Goal: Task Accomplishment & Management: Use online tool/utility

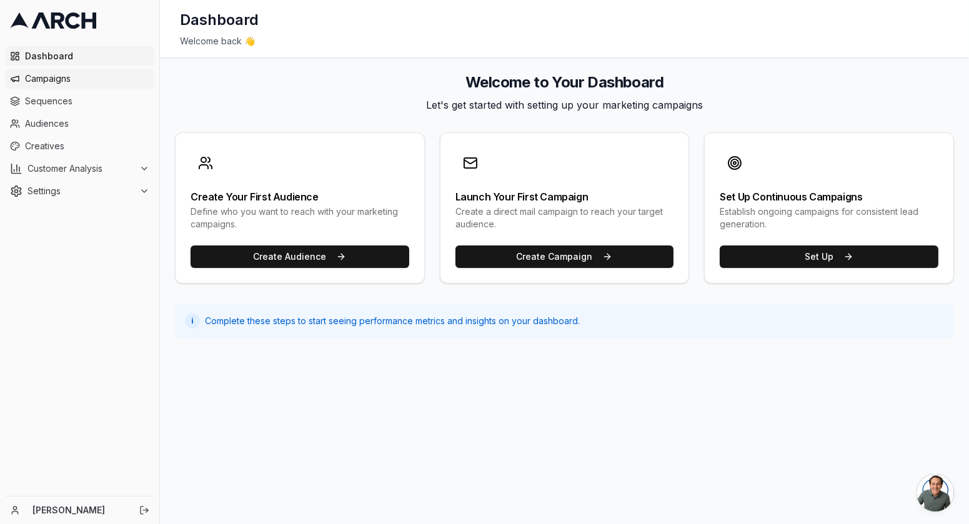
click at [42, 81] on span "Campaigns" at bounding box center [87, 78] width 124 height 12
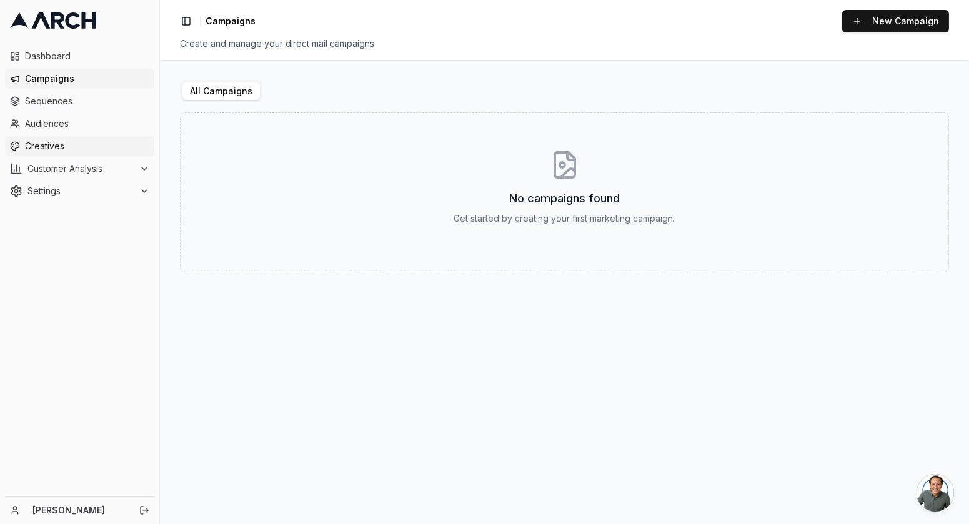
click at [74, 151] on span "Creatives" at bounding box center [87, 146] width 124 height 12
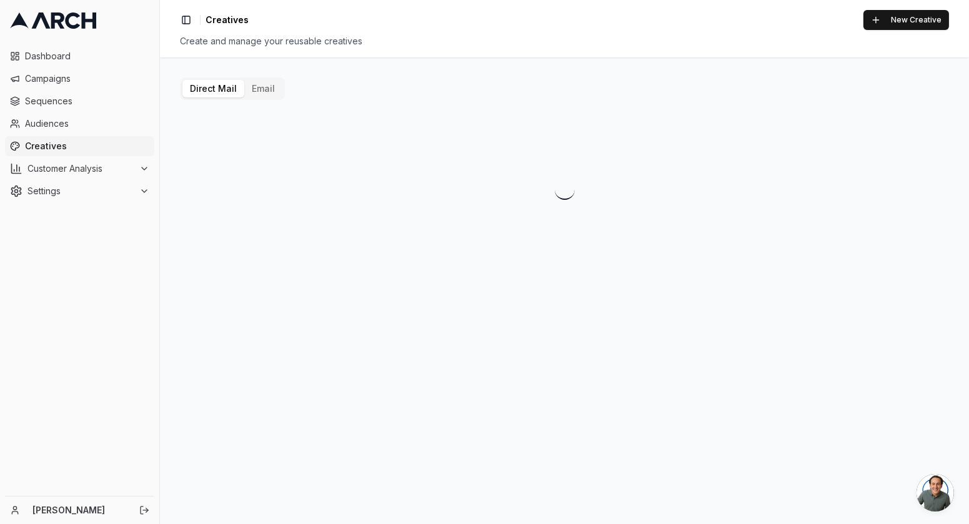
click at [259, 92] on button "Email" at bounding box center [263, 88] width 38 height 17
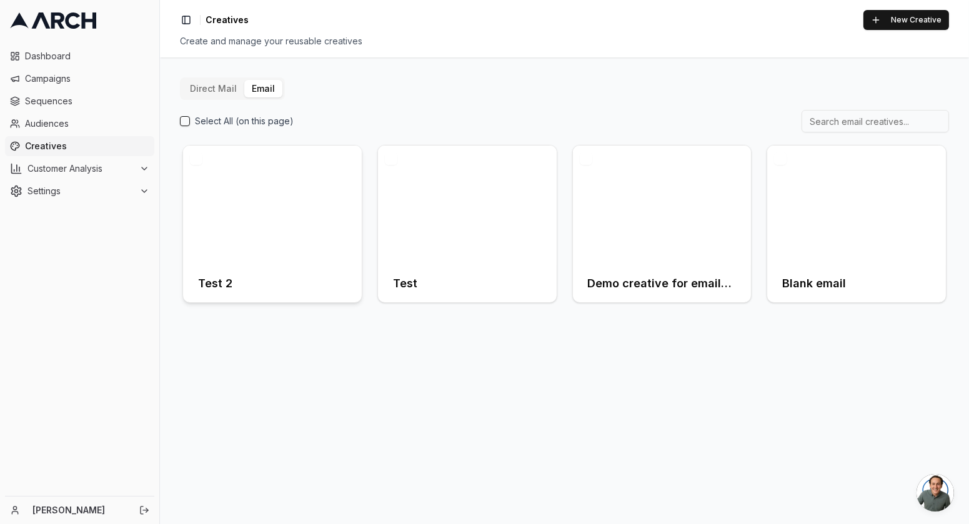
click at [249, 182] on div at bounding box center [272, 205] width 179 height 119
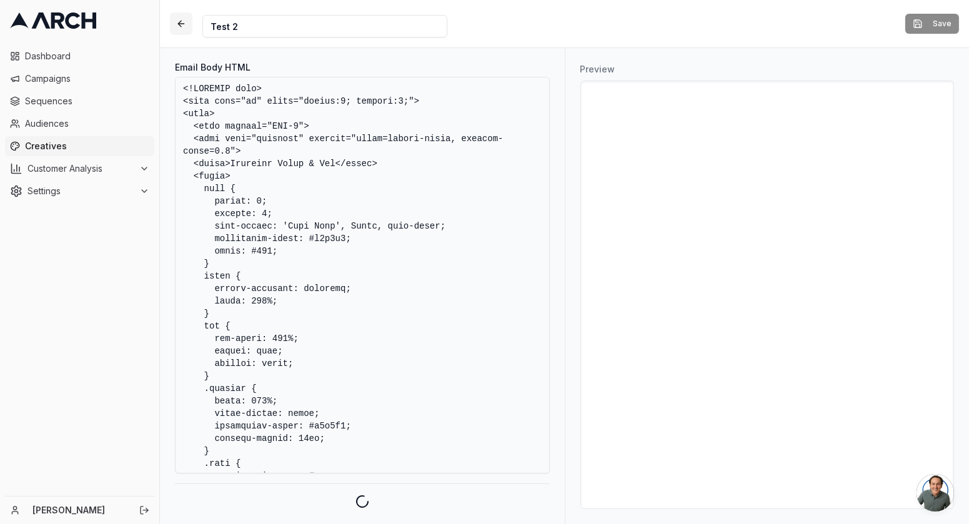
click at [184, 24] on button "button" at bounding box center [181, 23] width 22 height 22
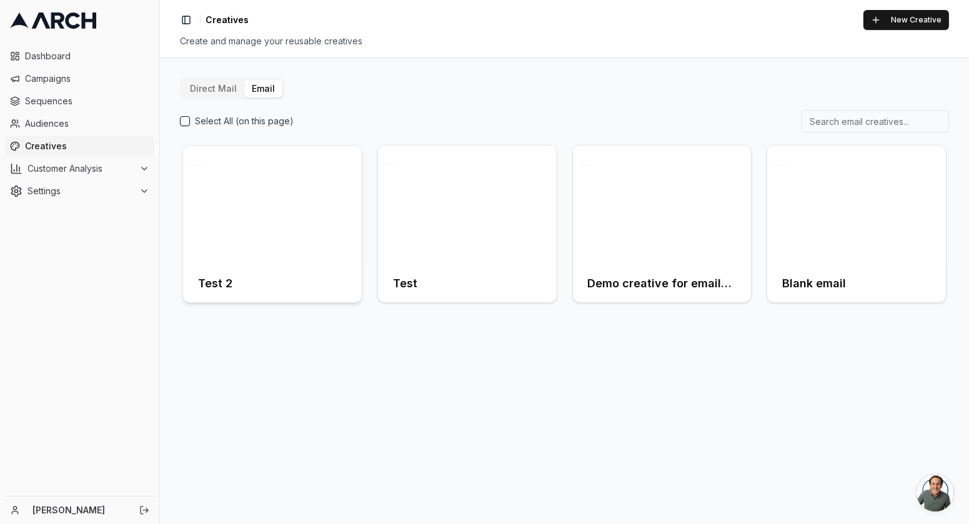
click at [260, 210] on div at bounding box center [272, 205] width 179 height 119
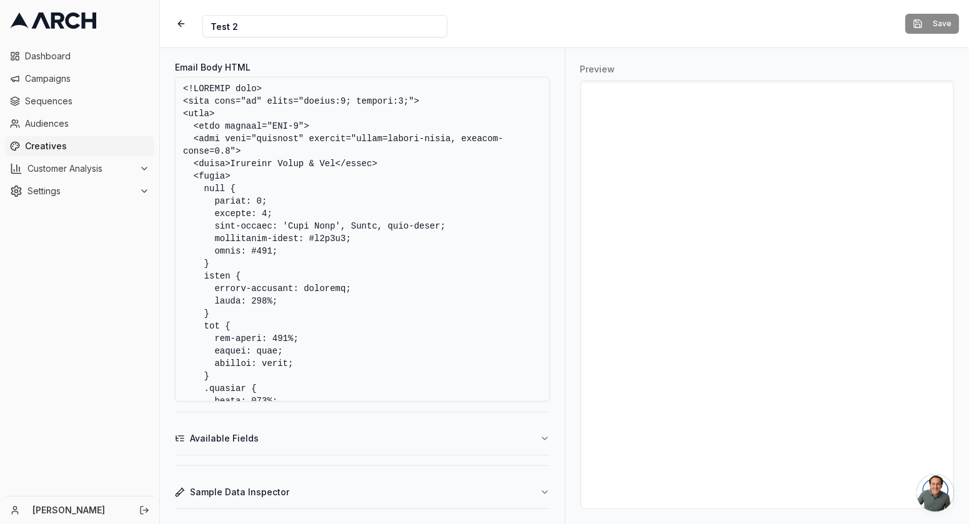
click at [377, 294] on textarea "Email Body HTML" at bounding box center [362, 239] width 375 height 325
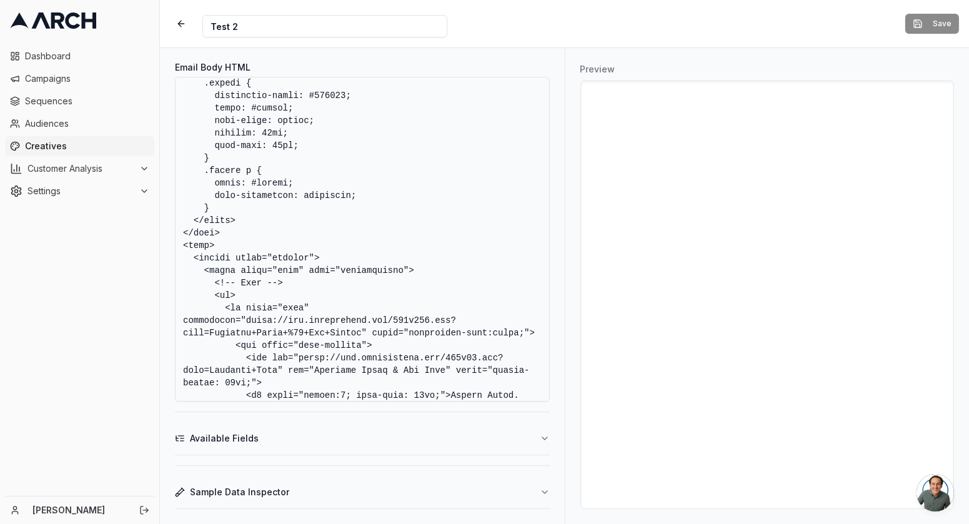
scroll to position [1296, 0]
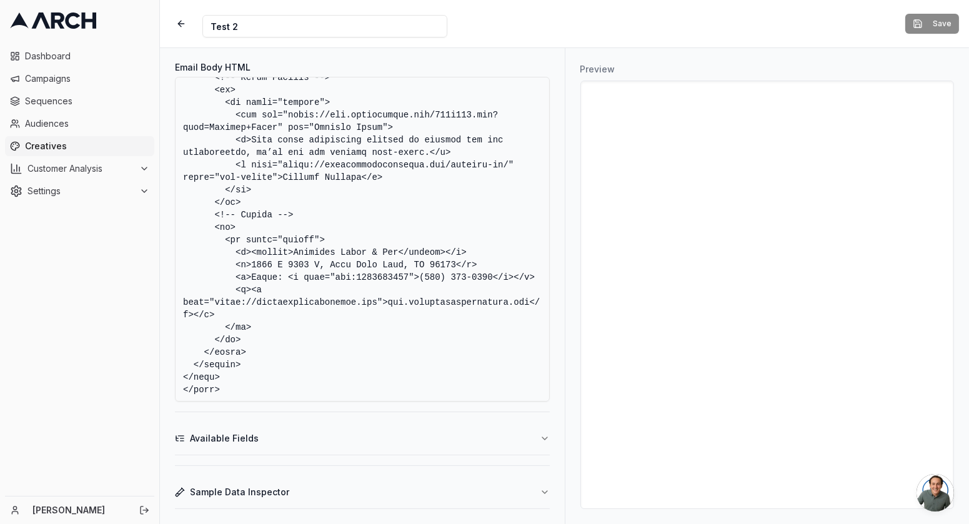
drag, startPoint x: 182, startPoint y: 87, endPoint x: 470, endPoint y: 490, distance: 495.1
click at [470, 490] on div "Email Body HTML Available Fields Sample Data Inspector" at bounding box center [362, 286] width 405 height 476
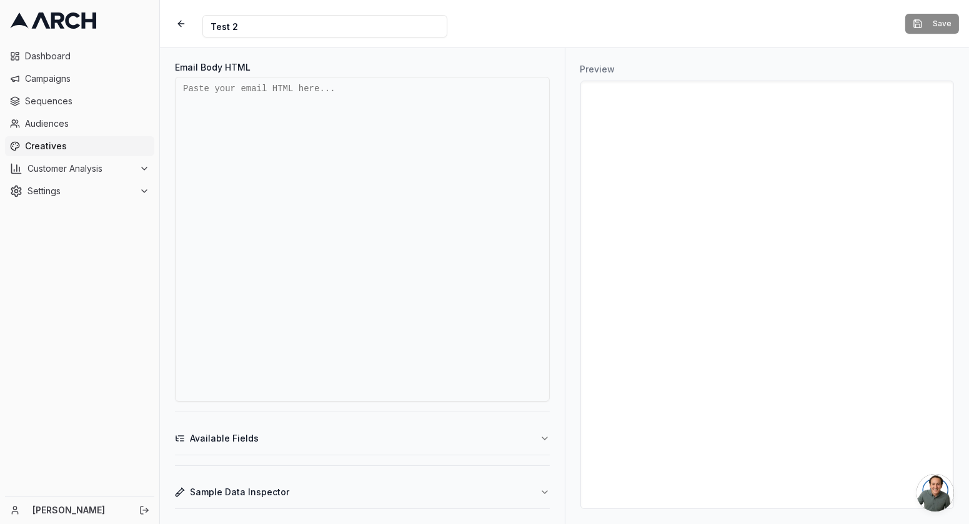
scroll to position [0, 0]
paste textarea "<!DOCTYPE html> <html xmlns:v="urn:schemas-microsoft-com:vml" xmlns:o="urn:sche…"
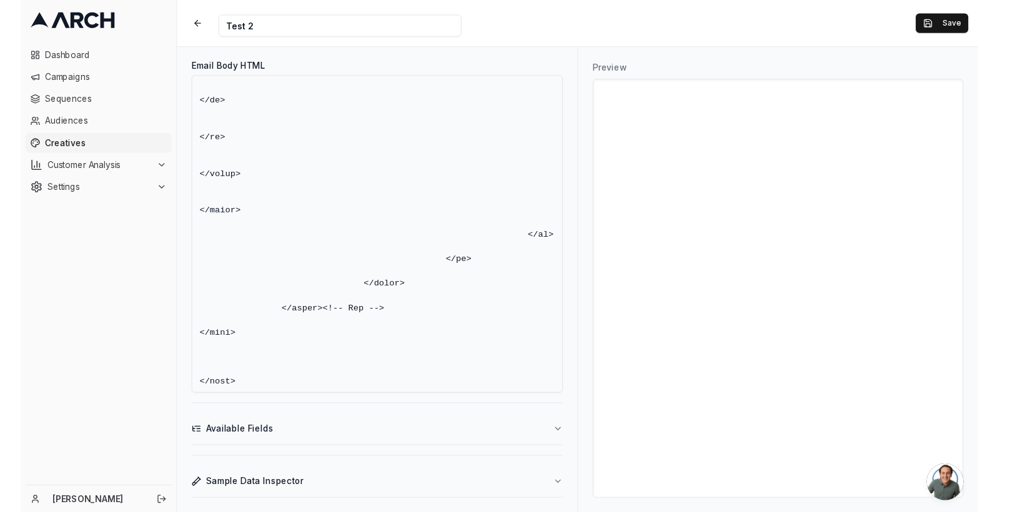
scroll to position [38105, 0]
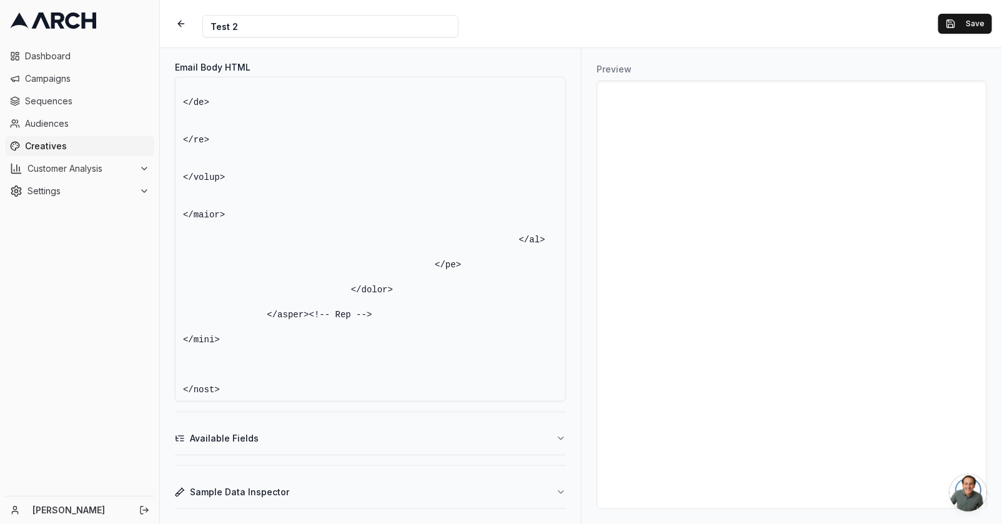
type textarea "<!DOCTYPE html> <html xmlns:v="urn:schemas-microsoft-com:vml" xmlns:o="urn:sche…"
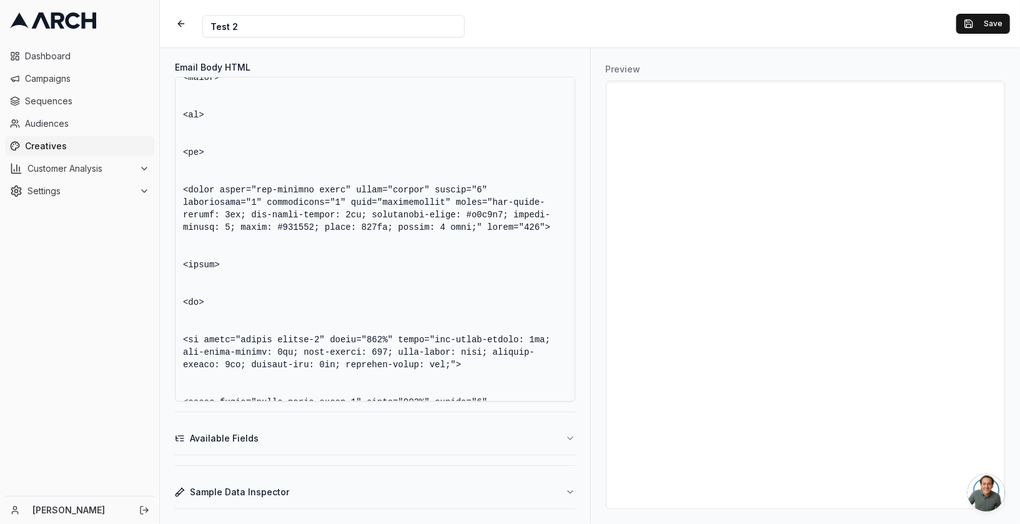
scroll to position [30890, 0]
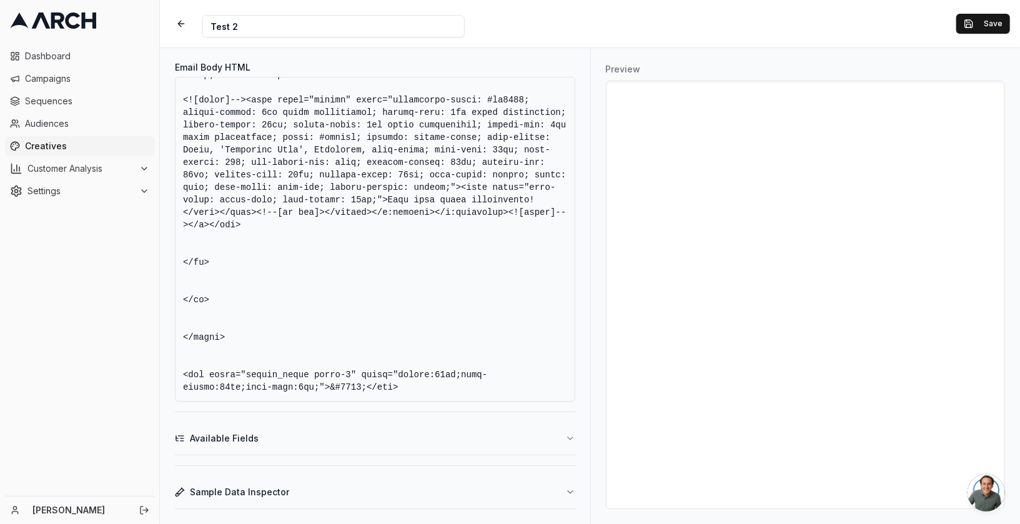
click at [586, 180] on div "Email Body HTML Available Fields Sample Data Inspector" at bounding box center [375, 286] width 430 height 476
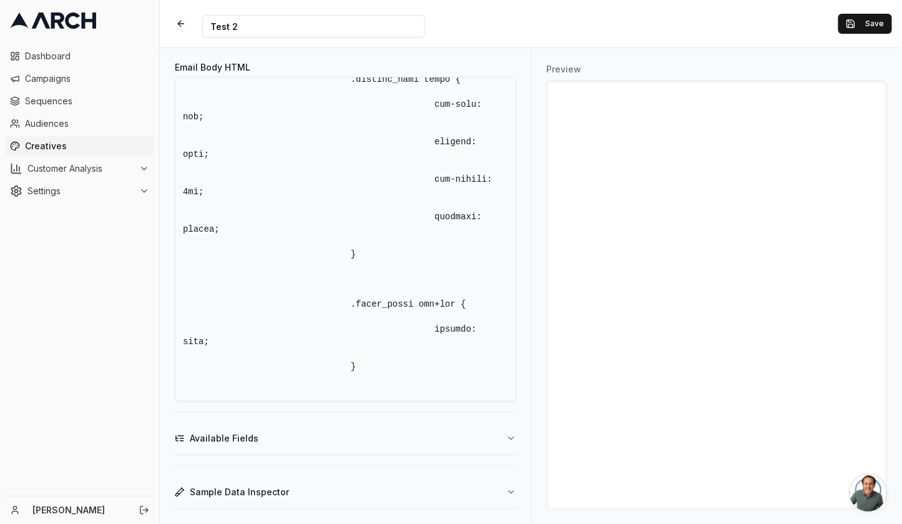
scroll to position [0, 0]
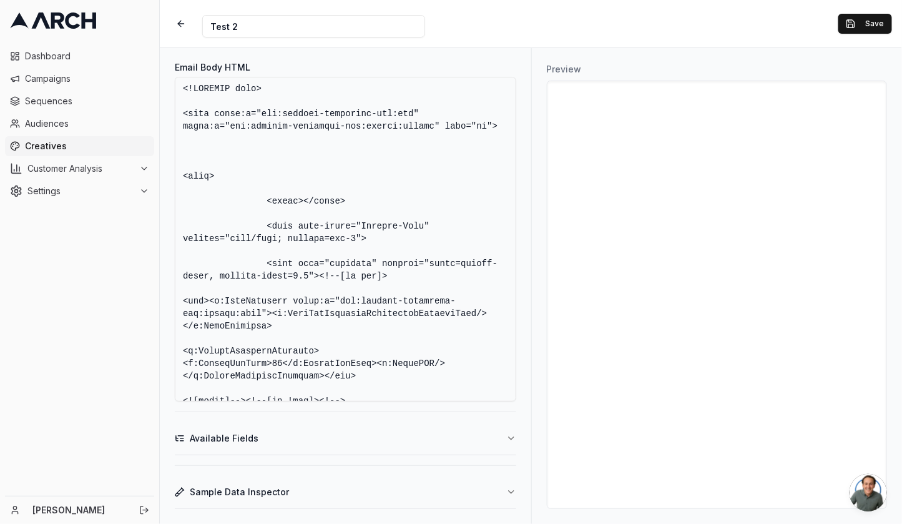
drag, startPoint x: 279, startPoint y: 392, endPoint x: 11, endPoint y: -84, distance: 546.1
click at [11, 0] on html "Dashboard Campaigns Sequences Audiences Creatives Customer Analysis Settings Ni…" at bounding box center [451, 262] width 902 height 524
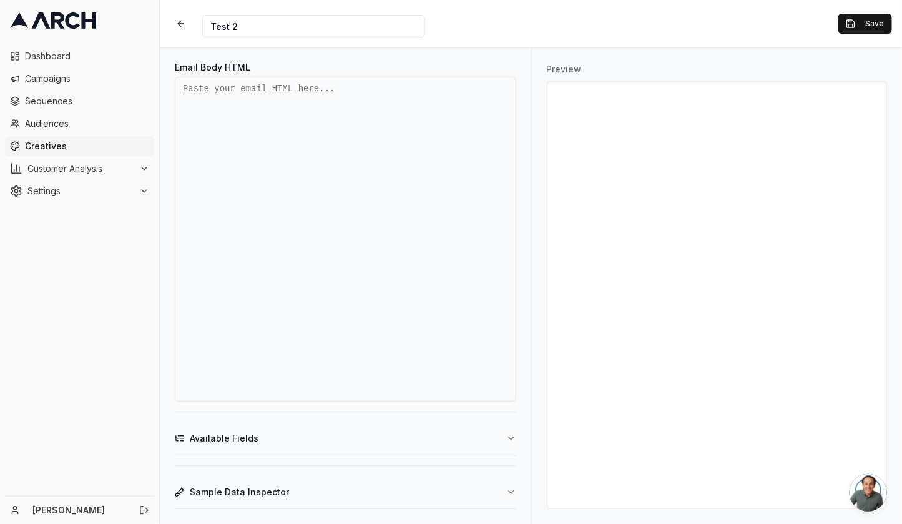
paste textarea "<!DOCTYPE html> <html xmlns:v="urn:schemas-microsoft-com:vml" xmlns:o="urn:sche…"
type textarea "<!DOCTYPE html> <html xmlns:v="urn:schemas-microsoft-com:vml" xmlns:o="urn:sche…"
paste textarea "<!DOCTYPE html> <html xmlns:v="urn:schemas-microsoft-com:vml" xmlns:o="urn:sche…"
type textarea "<!DOCTYPE html> <html xmlns:v="urn:schemas-microsoft-com:vml" xmlns:o="urn:sche…"
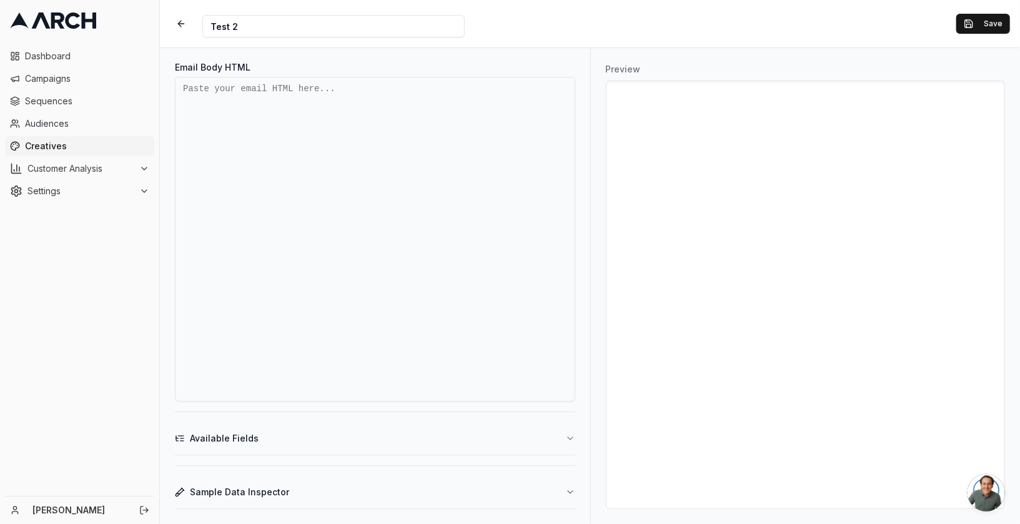
paste textarea "<!DOCTYPE html> <html xmlns:v="urn:schemas-microsoft-com:vml" xmlns:o="urn:sche…"
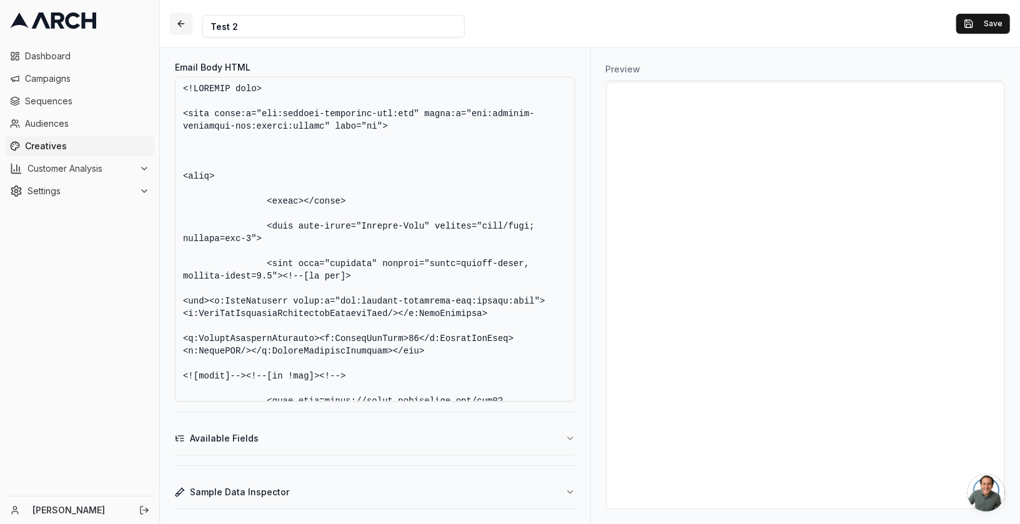
type textarea "<!DOCTYPE html> <html xmlns:v="urn:schemas-microsoft-com:vml" xmlns:o="urn:sche…"
click at [182, 24] on button "button" at bounding box center [181, 23] width 22 height 22
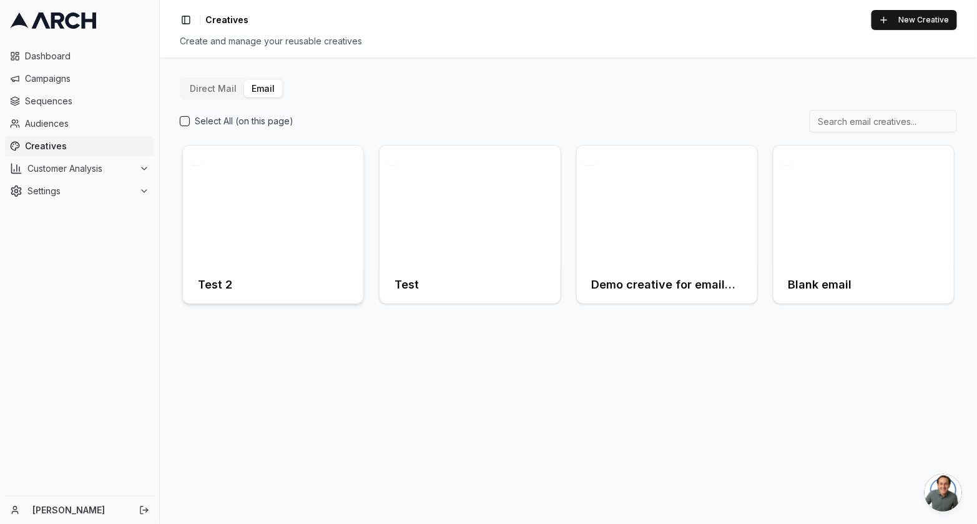
click at [335, 187] on div at bounding box center [273, 206] width 180 height 121
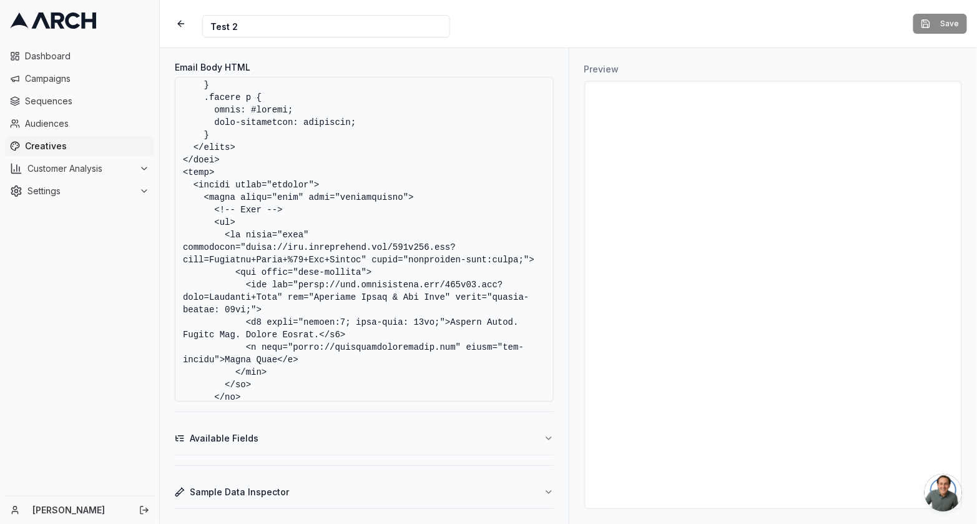
scroll to position [1296, 0]
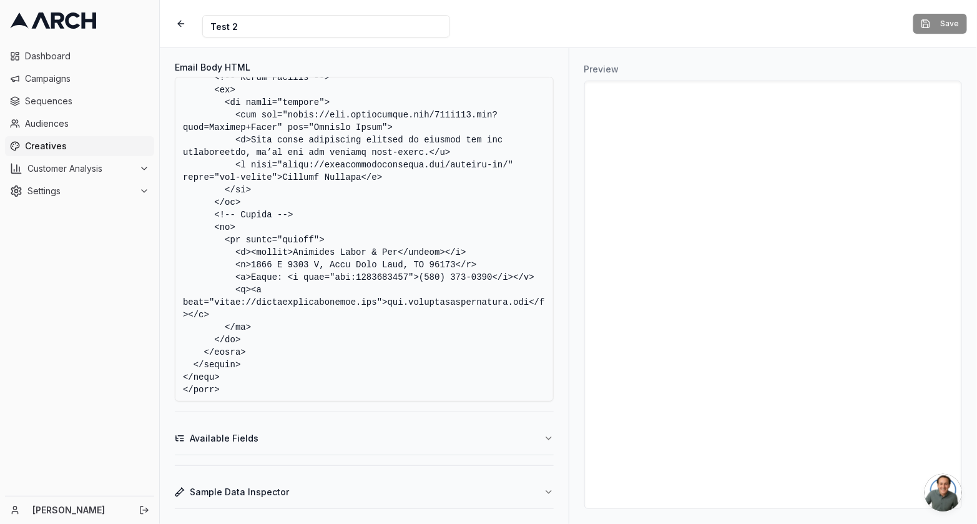
drag, startPoint x: 181, startPoint y: 88, endPoint x: 849, endPoint y: 576, distance: 827.7
click at [849, 523] on html "Dashboard Campaigns Sequences Audiences Creatives Customer Analysis Settings Ni…" at bounding box center [488, 262] width 977 height 524
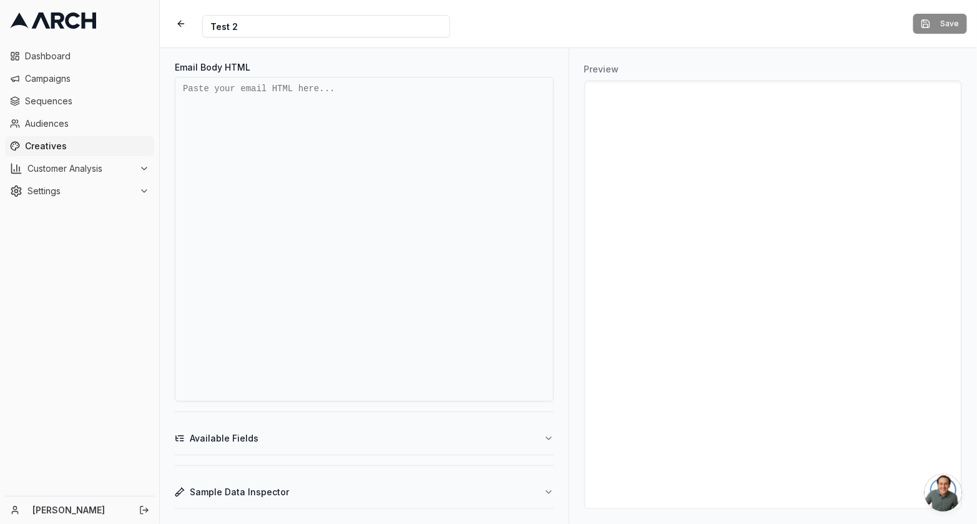
scroll to position [0, 0]
paste textarea "<!DOCTYPE html> <html xmlns:v="urn:schemas-microsoft-com:vml" xmlns:o="urn:sche…"
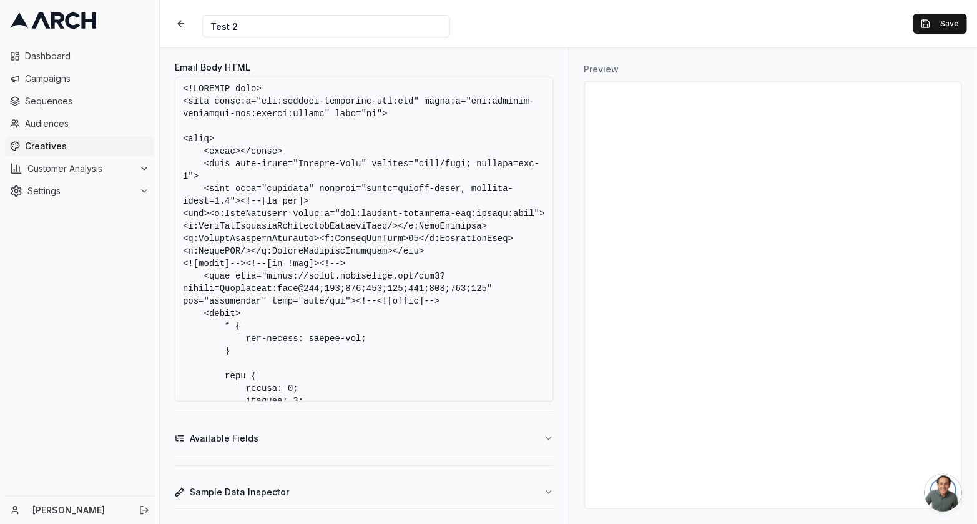
type textarea "<!DOCTYPE html> <html xmlns:v="urn:schemas-microsoft-com:vml" xmlns:o="urn:sche…"
click at [738, 26] on div "Creative Name Test 2" at bounding box center [542, 23] width 744 height 27
click at [923, 24] on button "Save" at bounding box center [941, 24] width 54 height 20
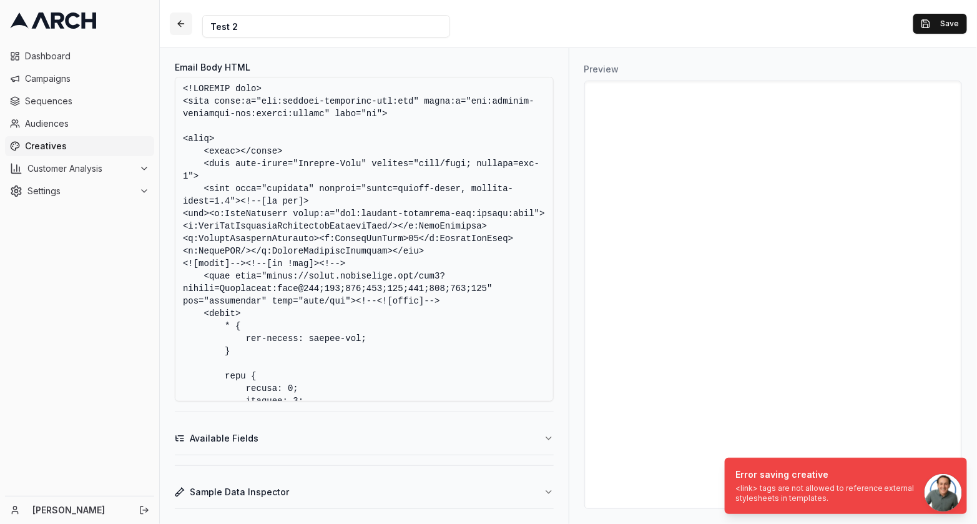
click at [183, 28] on button "button" at bounding box center [181, 23] width 22 height 22
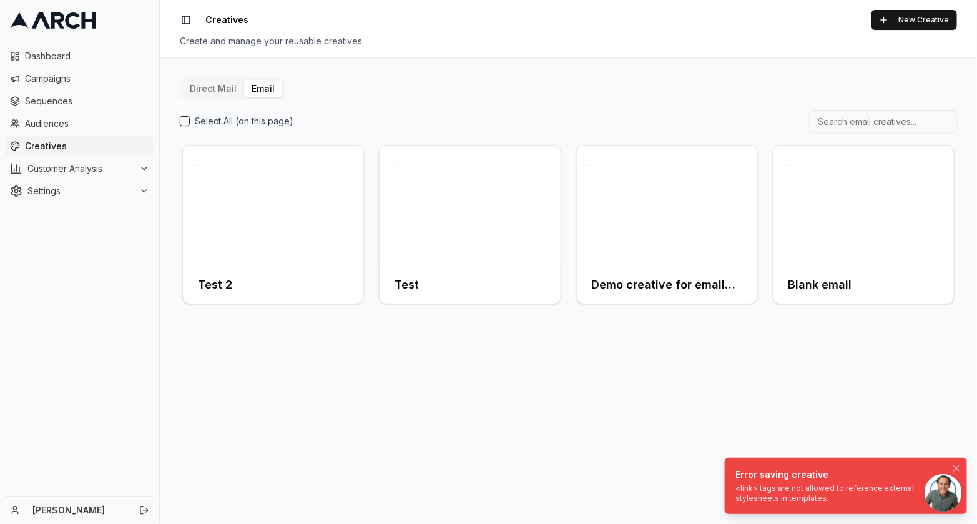
click at [840, 500] on div "<link> tags are not allowed to reference external stylesheets in templates." at bounding box center [844, 493] width 216 height 20
